Goal: Navigation & Orientation: Find specific page/section

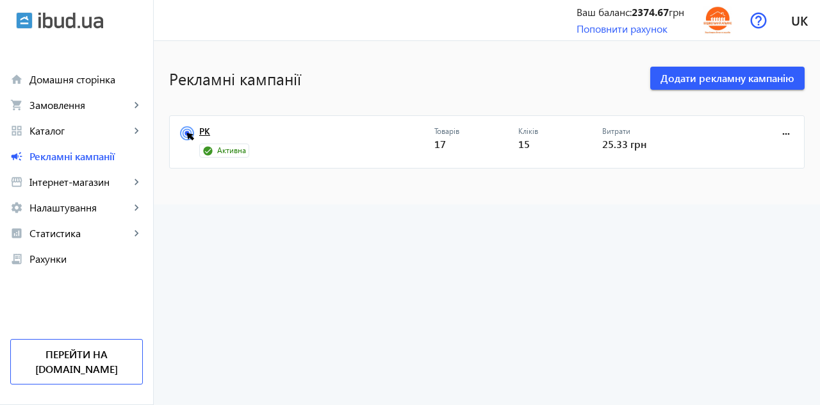
click at [199, 130] on link "РК" at bounding box center [316, 135] width 235 height 18
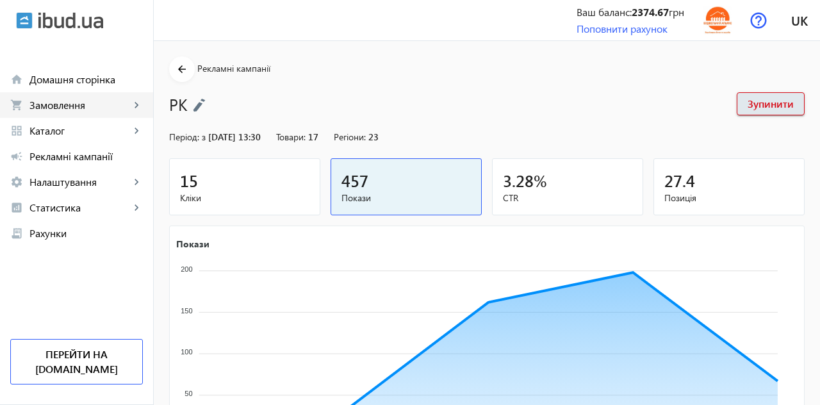
click at [53, 105] on span "Замовлення" at bounding box center [79, 105] width 101 height 13
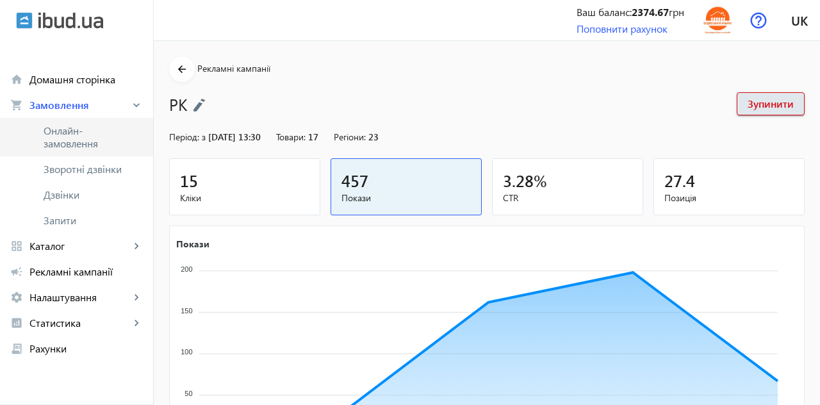
click at [73, 140] on span "Онлайн-замовлення" at bounding box center [86, 137] width 85 height 26
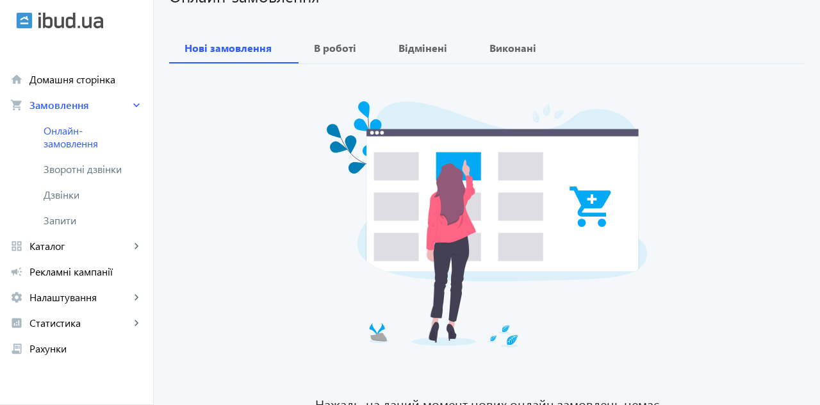
scroll to position [110, 0]
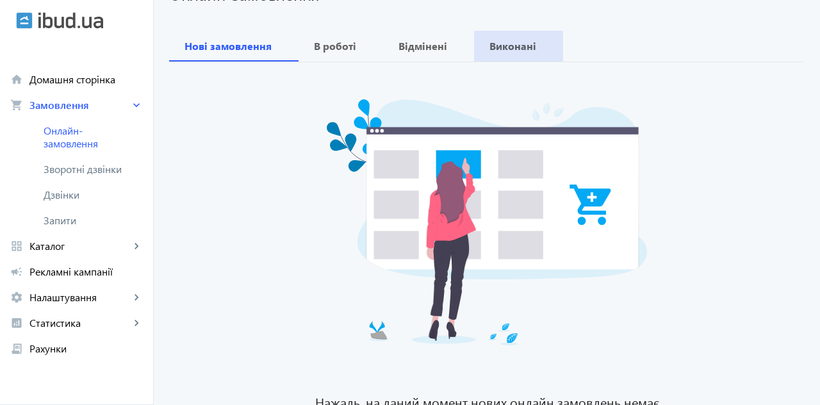
click at [521, 51] on b "Виконані" at bounding box center [512, 46] width 47 height 10
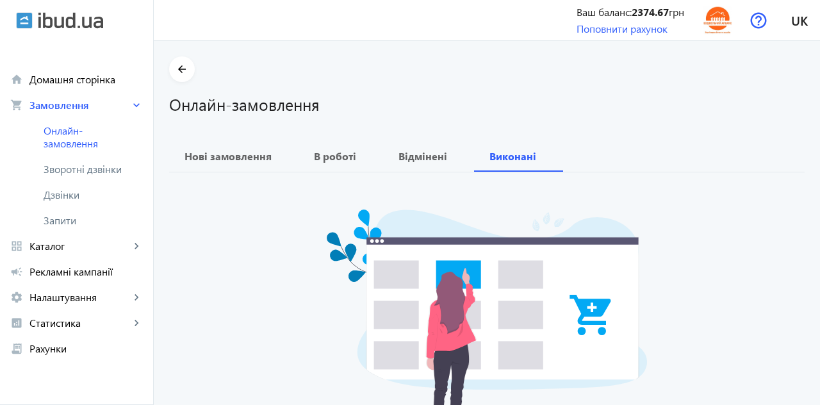
click at [430, 166] on span "Відмінені" at bounding box center [428, 156] width 60 height 31
click at [329, 163] on span "В роботі" at bounding box center [341, 156] width 54 height 31
click at [61, 179] on link "Зворотні дзвінки" at bounding box center [76, 169] width 153 height 26
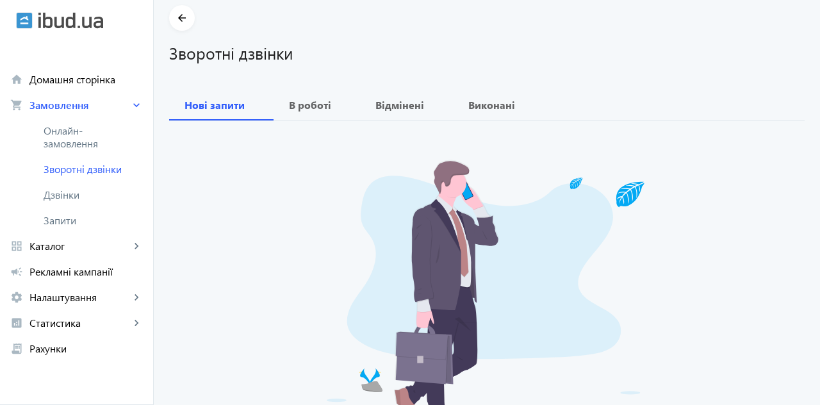
scroll to position [63, 0]
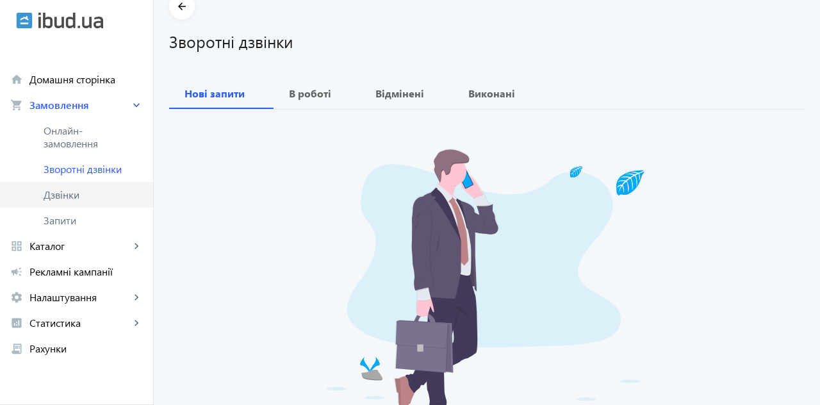
click at [61, 199] on span "Дзвінки" at bounding box center [93, 194] width 99 height 13
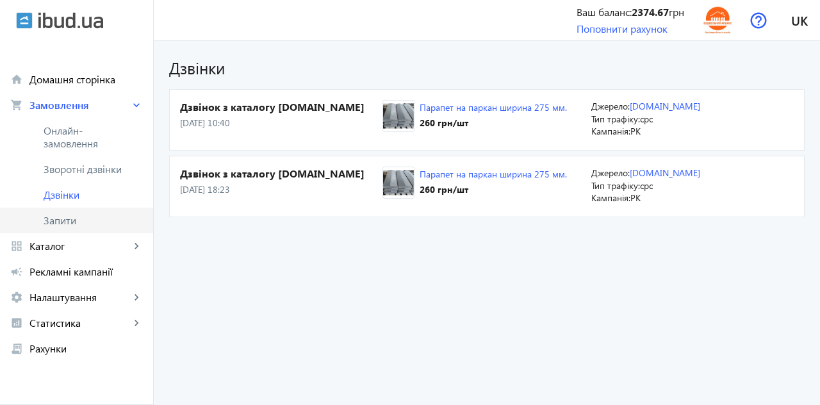
click at [64, 222] on span "Запити" at bounding box center [93, 220] width 99 height 13
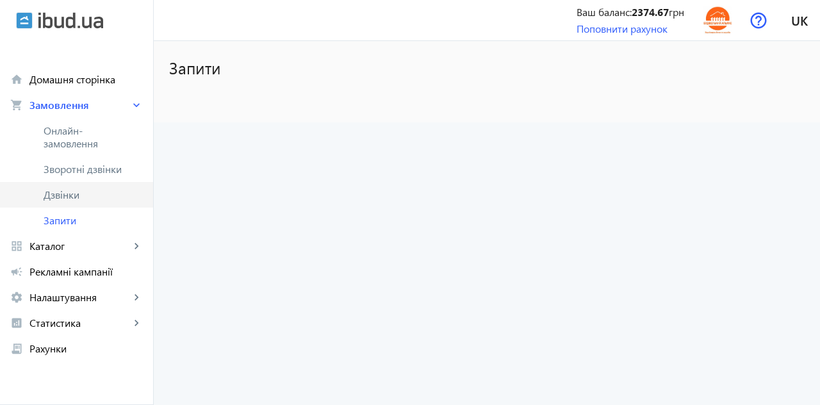
click at [61, 200] on span "Дзвінки" at bounding box center [93, 194] width 99 height 13
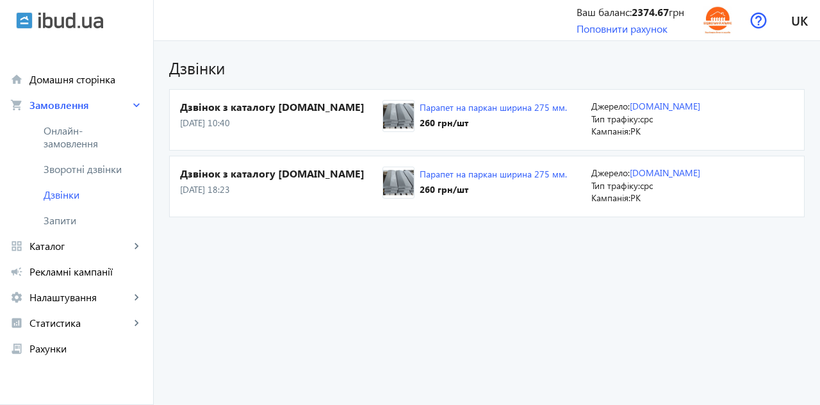
click at [76, 319] on span "Статистика" at bounding box center [79, 322] width 101 height 13
click at [61, 354] on span "Огляд" at bounding box center [93, 348] width 99 height 13
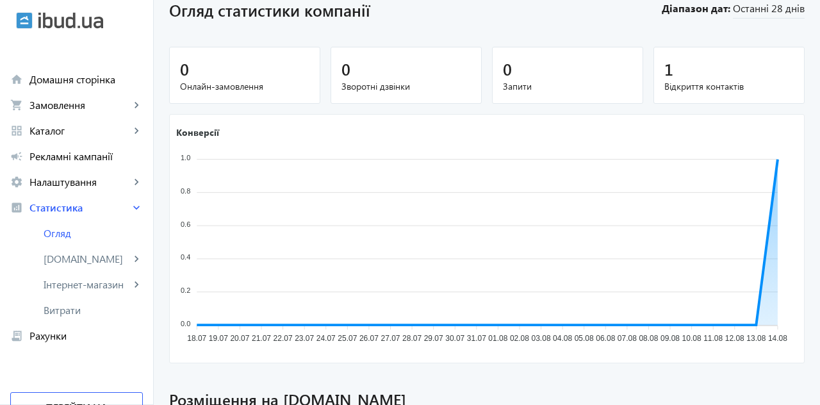
scroll to position [58, 0]
click at [62, 261] on span "[DOMAIN_NAME]" at bounding box center [87, 258] width 86 height 13
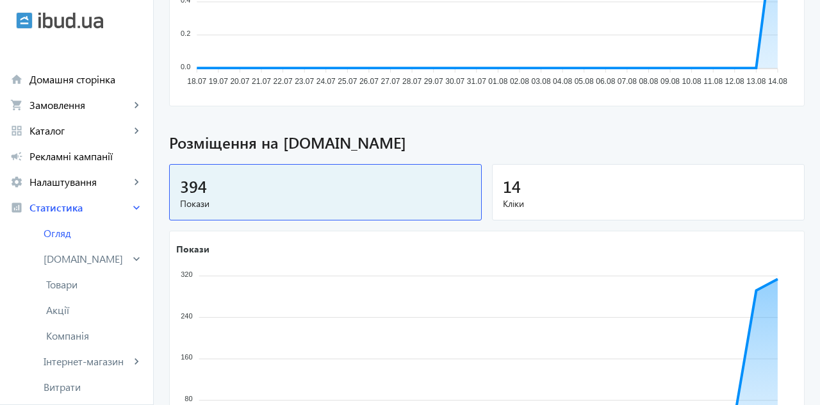
scroll to position [310, 0]
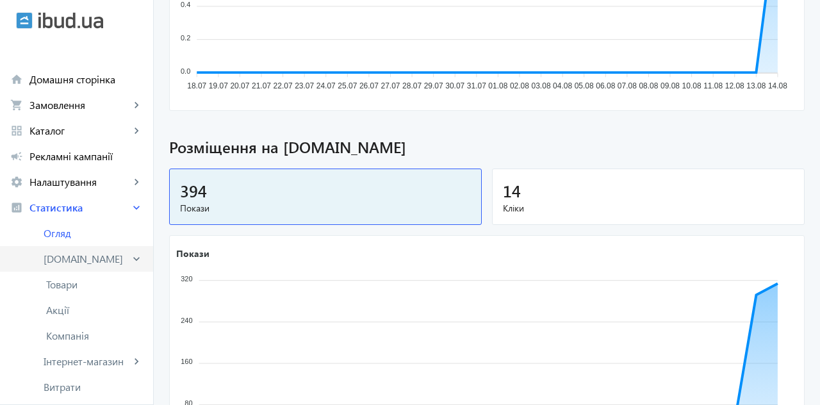
click at [61, 260] on span "[DOMAIN_NAME]" at bounding box center [87, 258] width 86 height 13
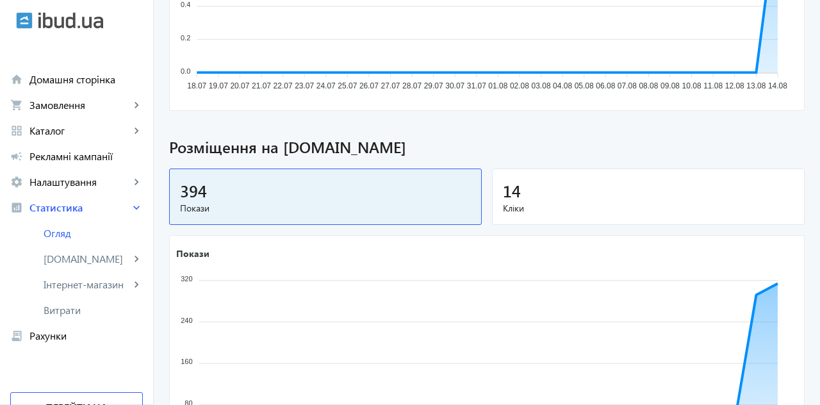
click at [61, 261] on span "[DOMAIN_NAME]" at bounding box center [87, 258] width 86 height 13
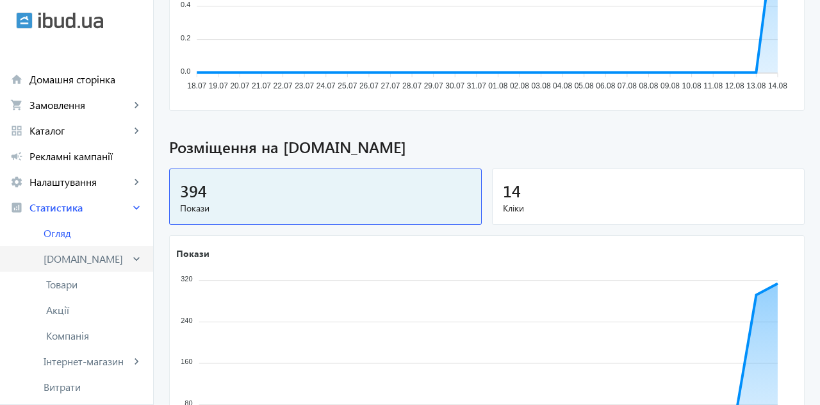
click at [61, 260] on span "[DOMAIN_NAME]" at bounding box center [87, 258] width 86 height 13
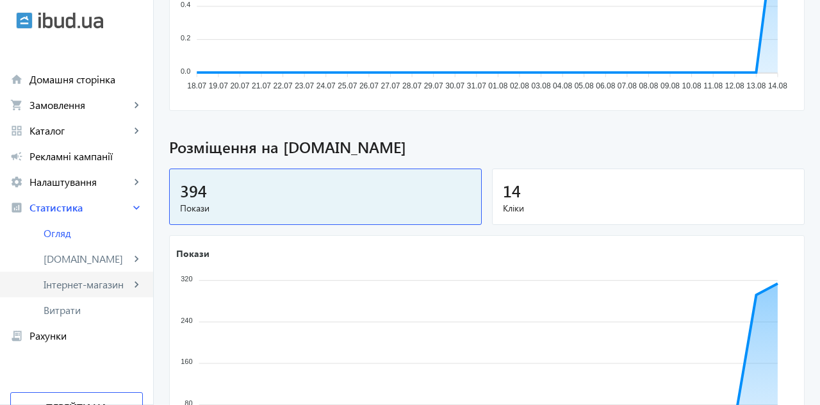
click at [52, 287] on span "Інтернет-магазин" at bounding box center [87, 284] width 86 height 13
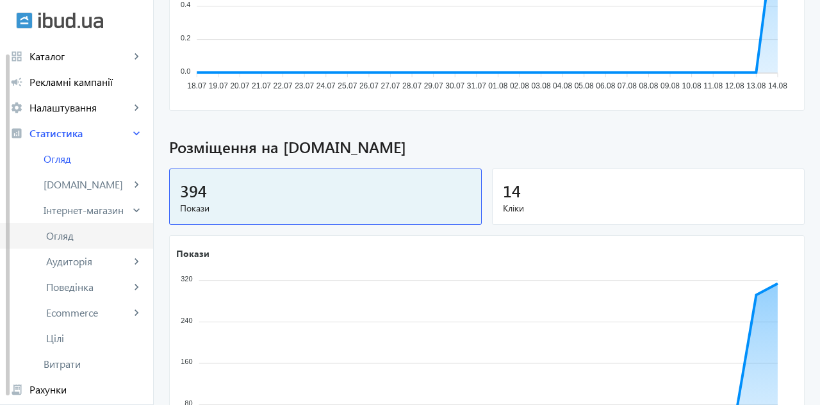
scroll to position [77, 0]
click at [56, 237] on span "Огляд" at bounding box center [94, 233] width 97 height 13
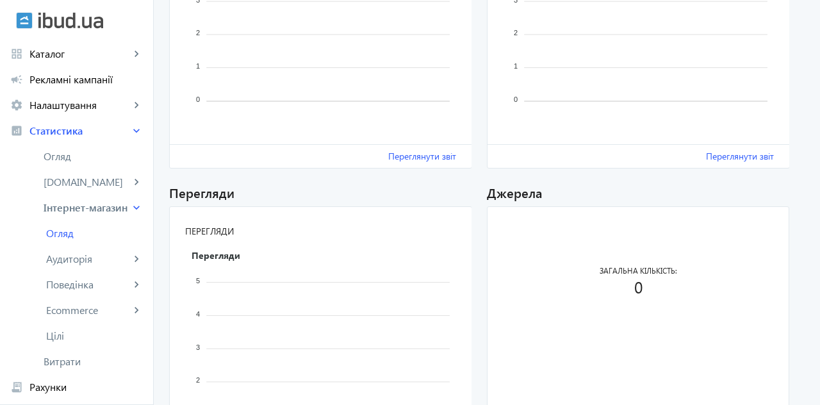
scroll to position [344, 0]
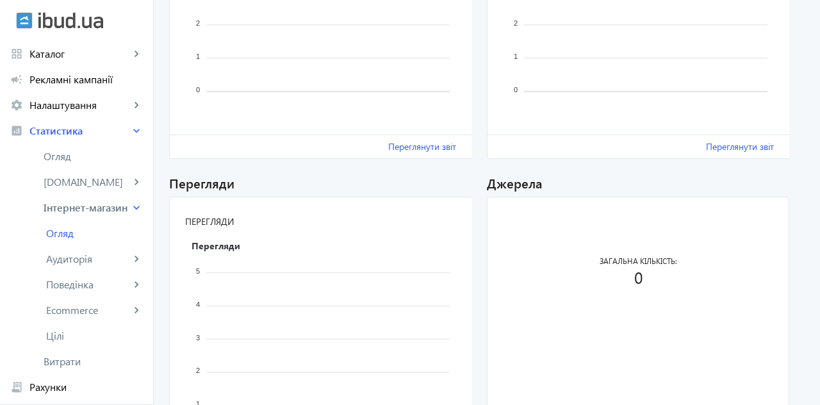
click at [61, 260] on span "Аудиторія" at bounding box center [88, 258] width 84 height 13
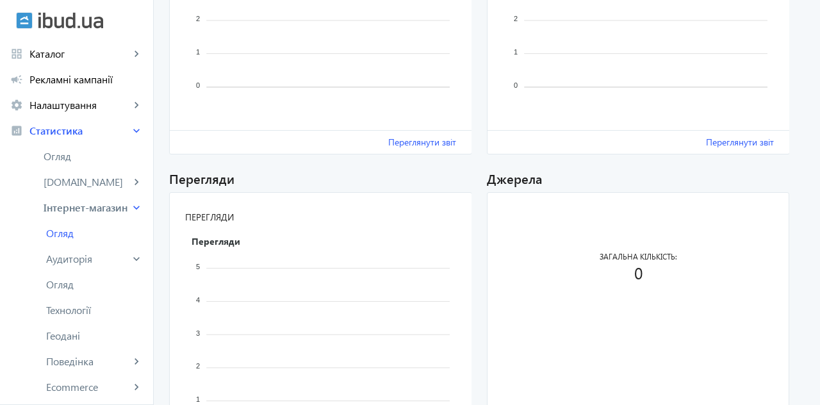
click at [51, 288] on span "Огляд" at bounding box center [94, 284] width 97 height 13
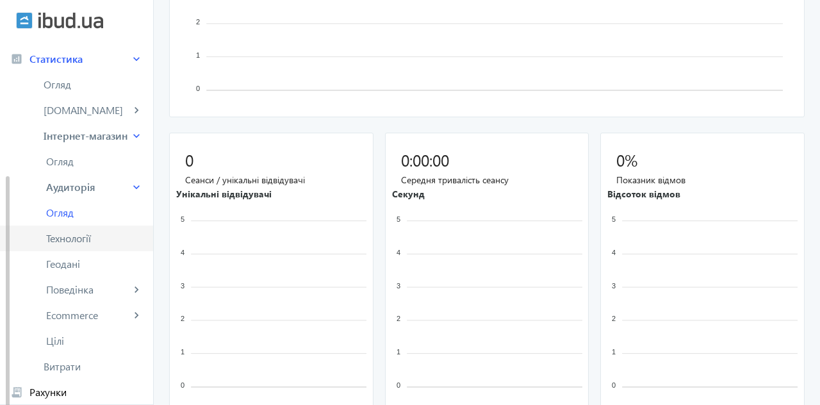
scroll to position [170, 0]
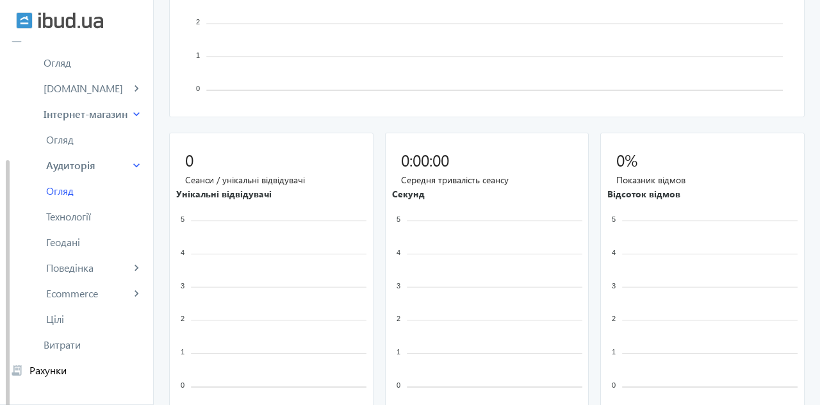
click at [51, 377] on link "receipt_long Рахунки" at bounding box center [76, 370] width 153 height 26
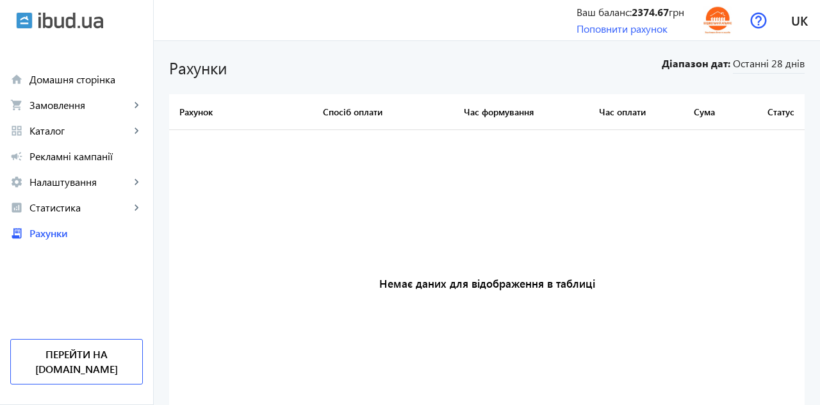
click at [62, 81] on span "Домашня сторінка" at bounding box center [85, 79] width 113 height 13
